Goal: Task Accomplishment & Management: Manage account settings

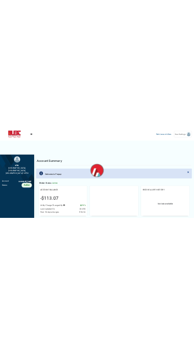
scroll to position [5, 1]
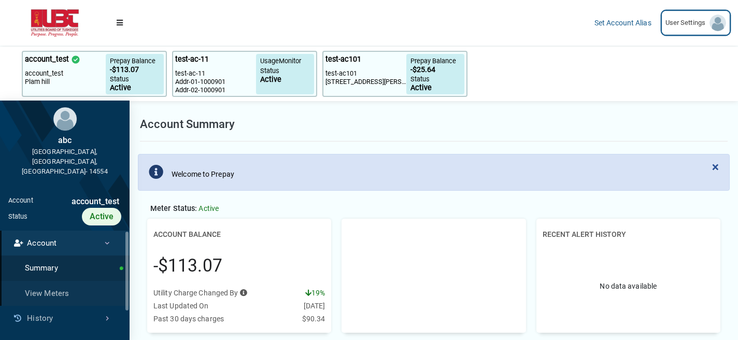
click at [689, 17] on link "User Settings" at bounding box center [696, 23] width 68 height 24
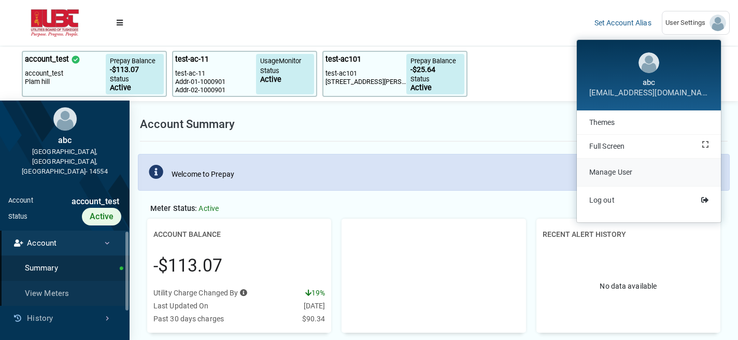
click at [638, 165] on link "Manage User" at bounding box center [649, 172] width 144 height 27
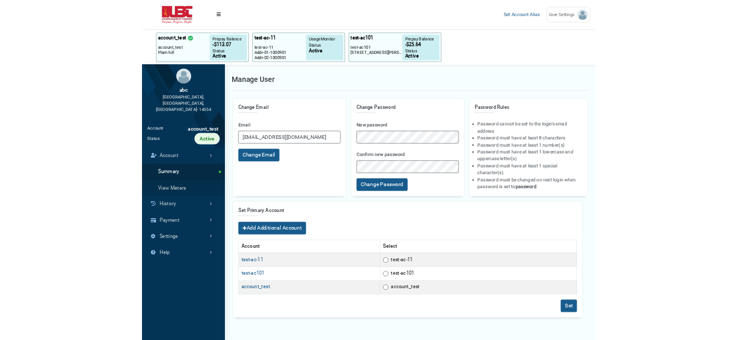
scroll to position [320, 130]
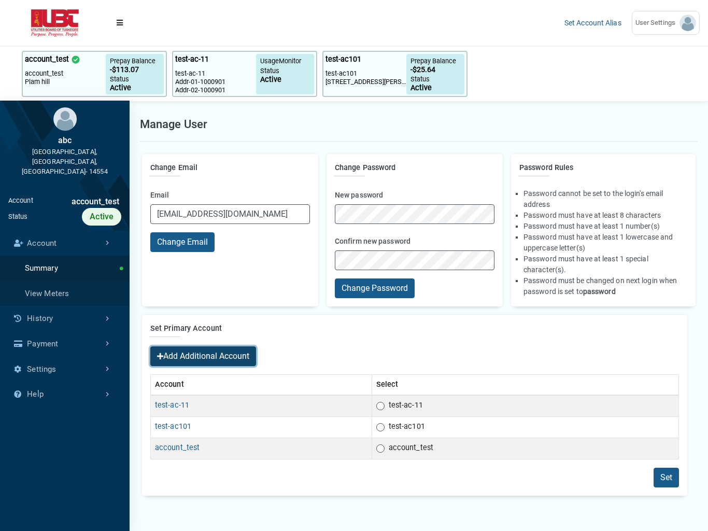
click at [243, 340] on button "Add Additional Account" at bounding box center [203, 356] width 106 height 20
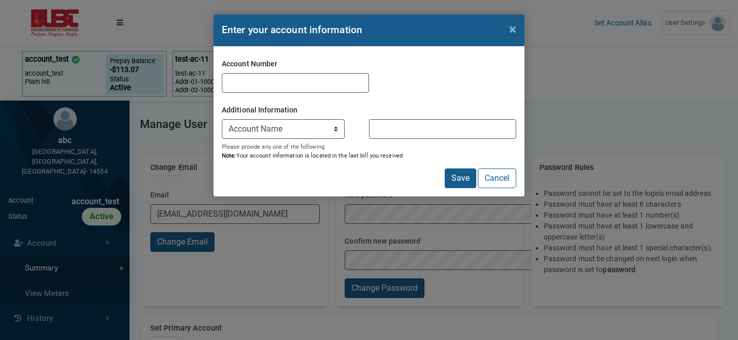
scroll to position [1, 1]
click at [495, 183] on button "Cancel" at bounding box center [497, 179] width 38 height 20
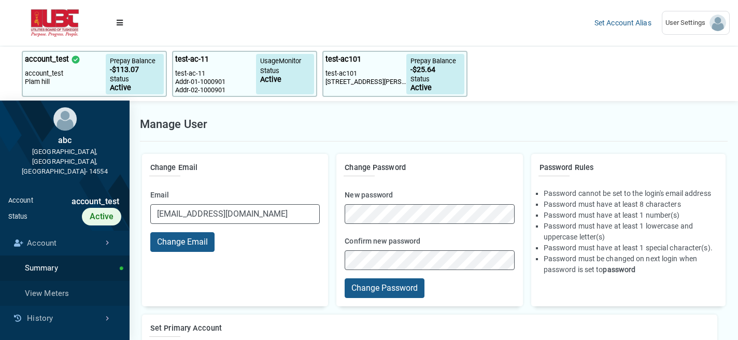
scroll to position [186, 0]
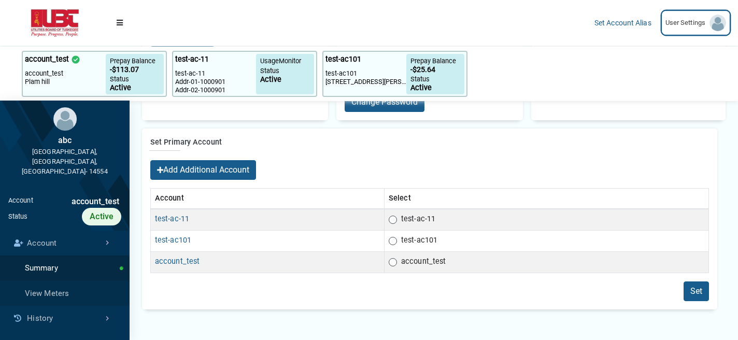
click at [697, 21] on span "User Settings" at bounding box center [688, 23] width 44 height 10
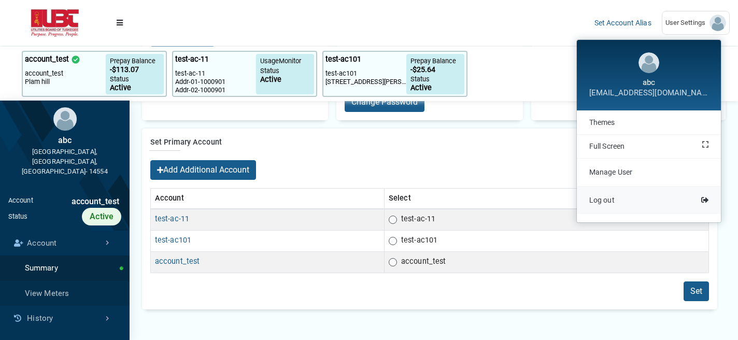
click at [635, 191] on link "Log out" at bounding box center [649, 200] width 144 height 27
